Goal: Navigation & Orientation: Find specific page/section

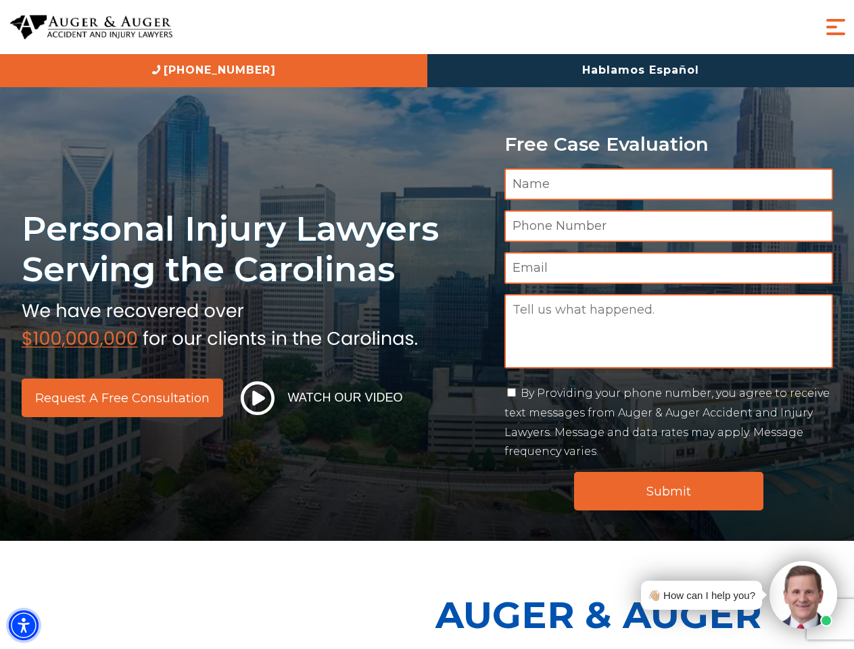
click at [24, 625] on img "Accessibility Menu" at bounding box center [24, 625] width 30 height 30
